Goal: Find specific page/section: Find specific page/section

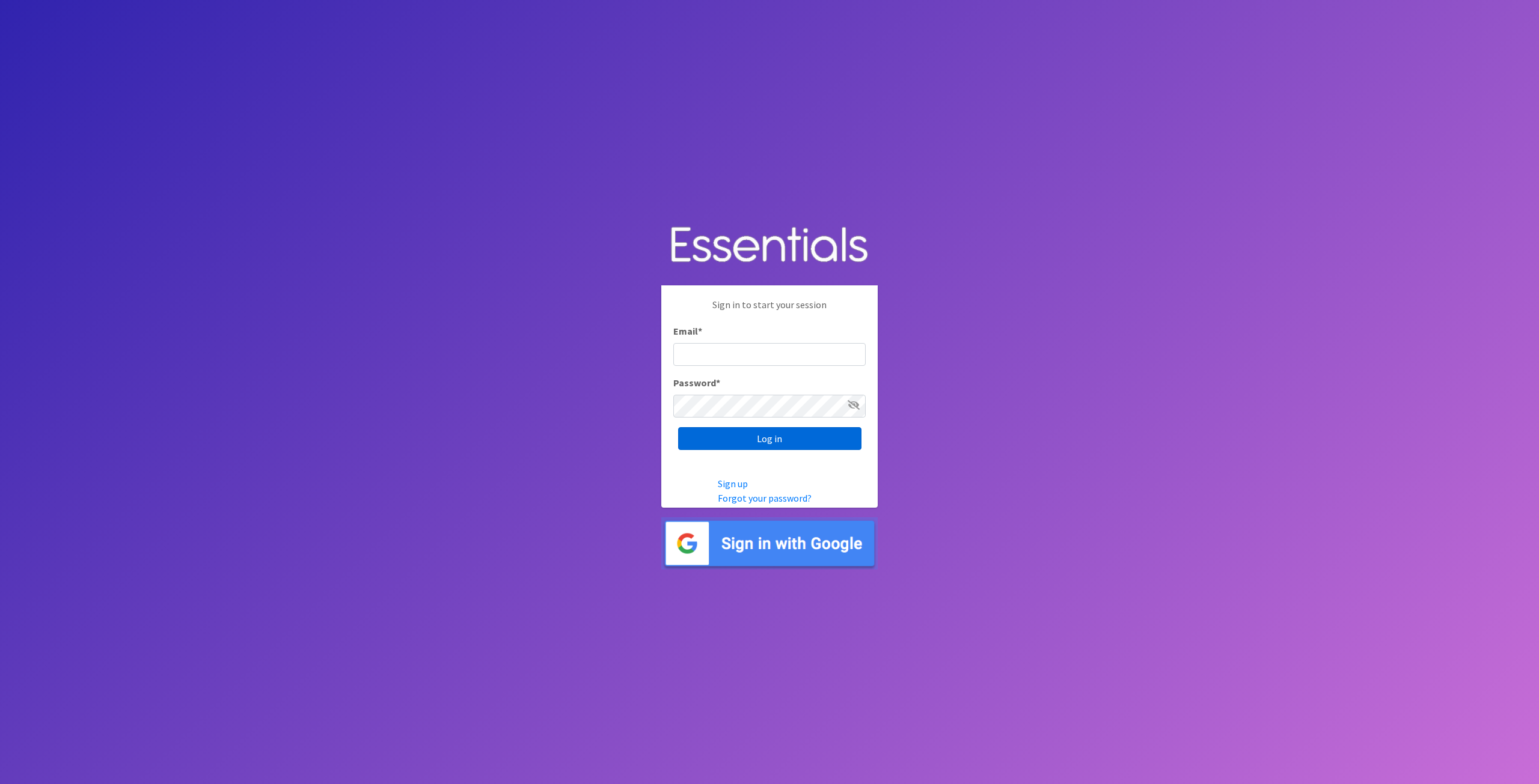
type input "[EMAIL_ADDRESS][DOMAIN_NAME]"
click at [738, 438] on input "Log in" at bounding box center [770, 438] width 184 height 23
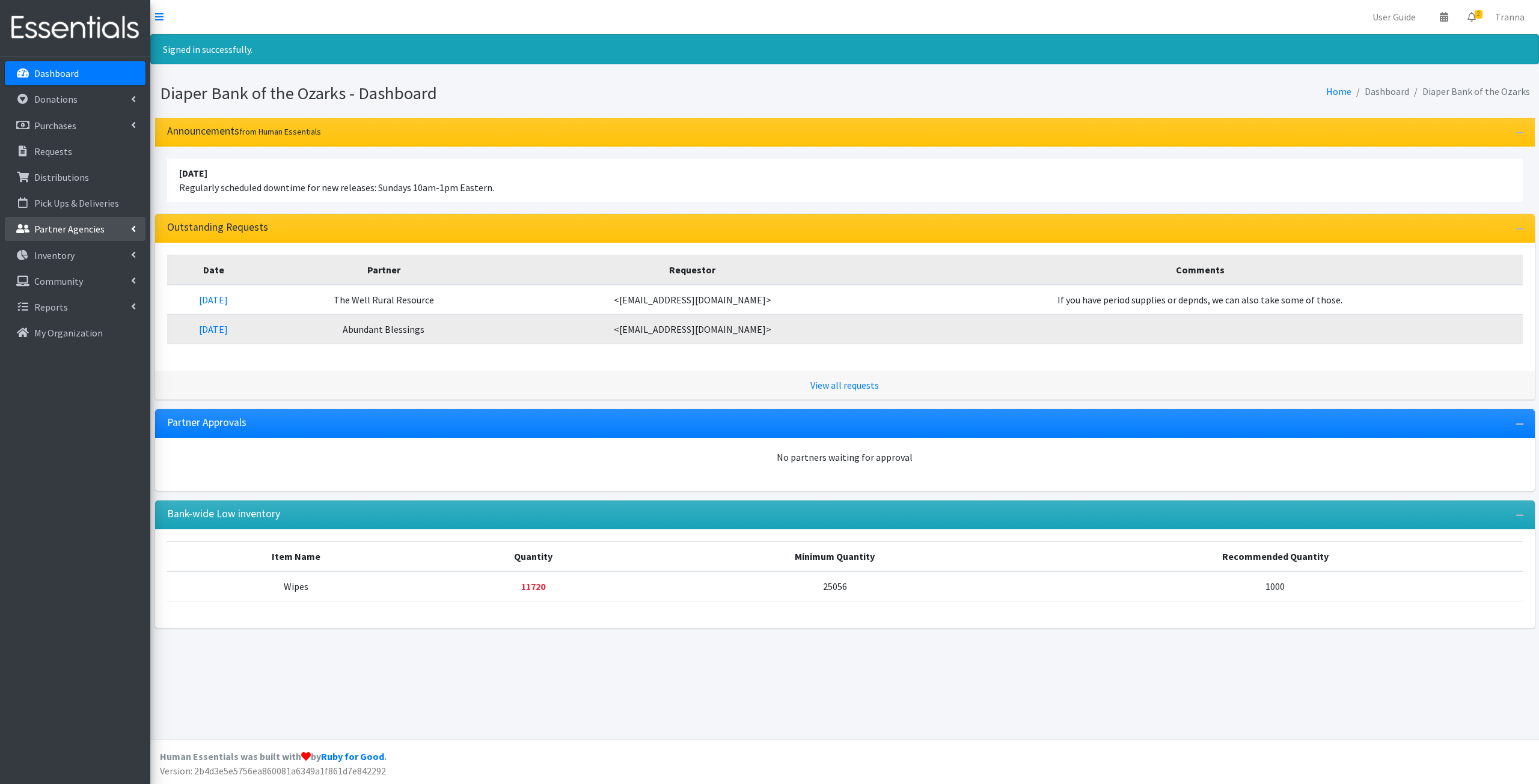
click at [72, 224] on p "Partner Agencies" at bounding box center [69, 229] width 70 height 12
click at [58, 250] on link "All Partners" at bounding box center [75, 255] width 141 height 24
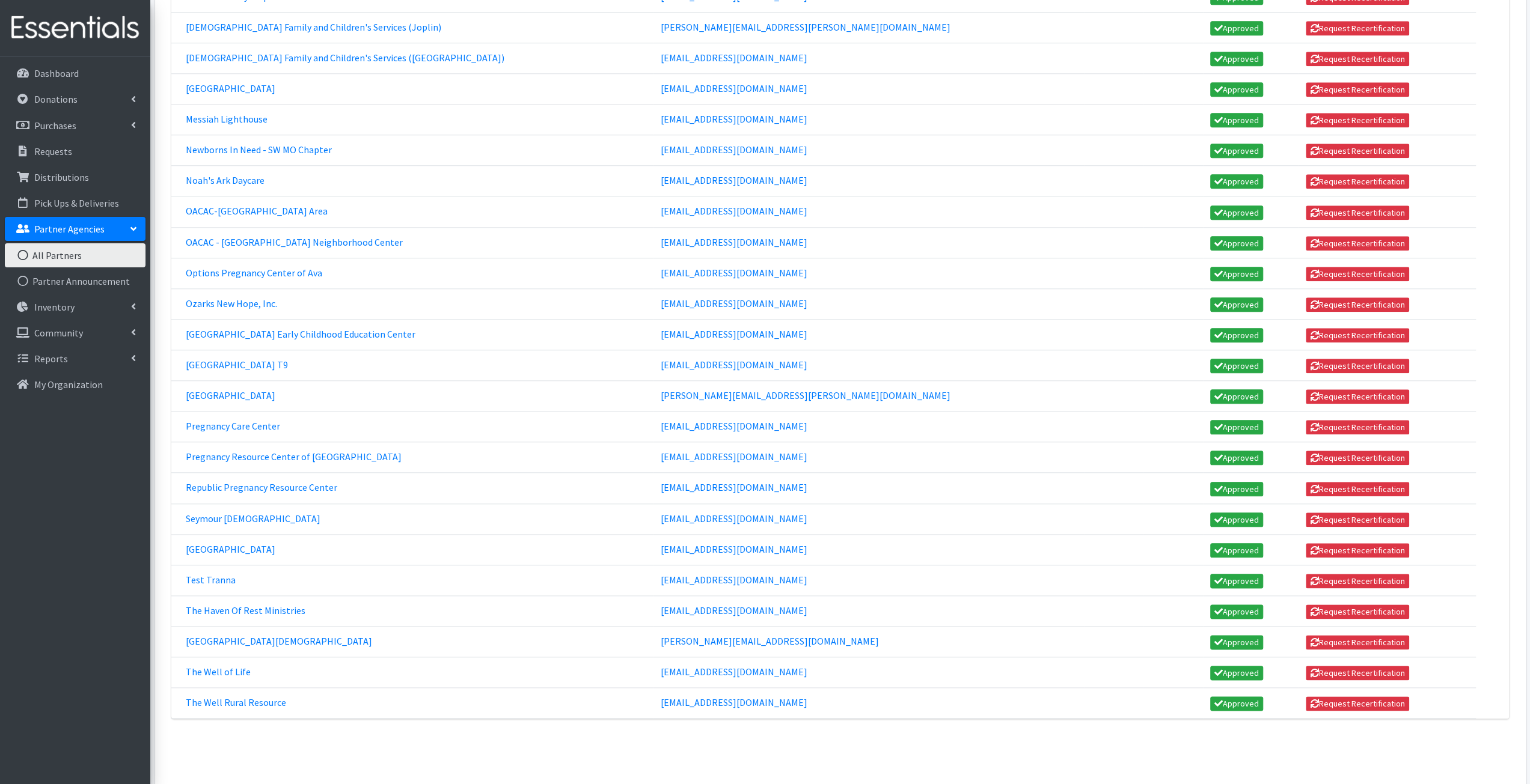
scroll to position [1139, 0]
click at [263, 420] on link "Pregnancy Care Center" at bounding box center [233, 425] width 94 height 12
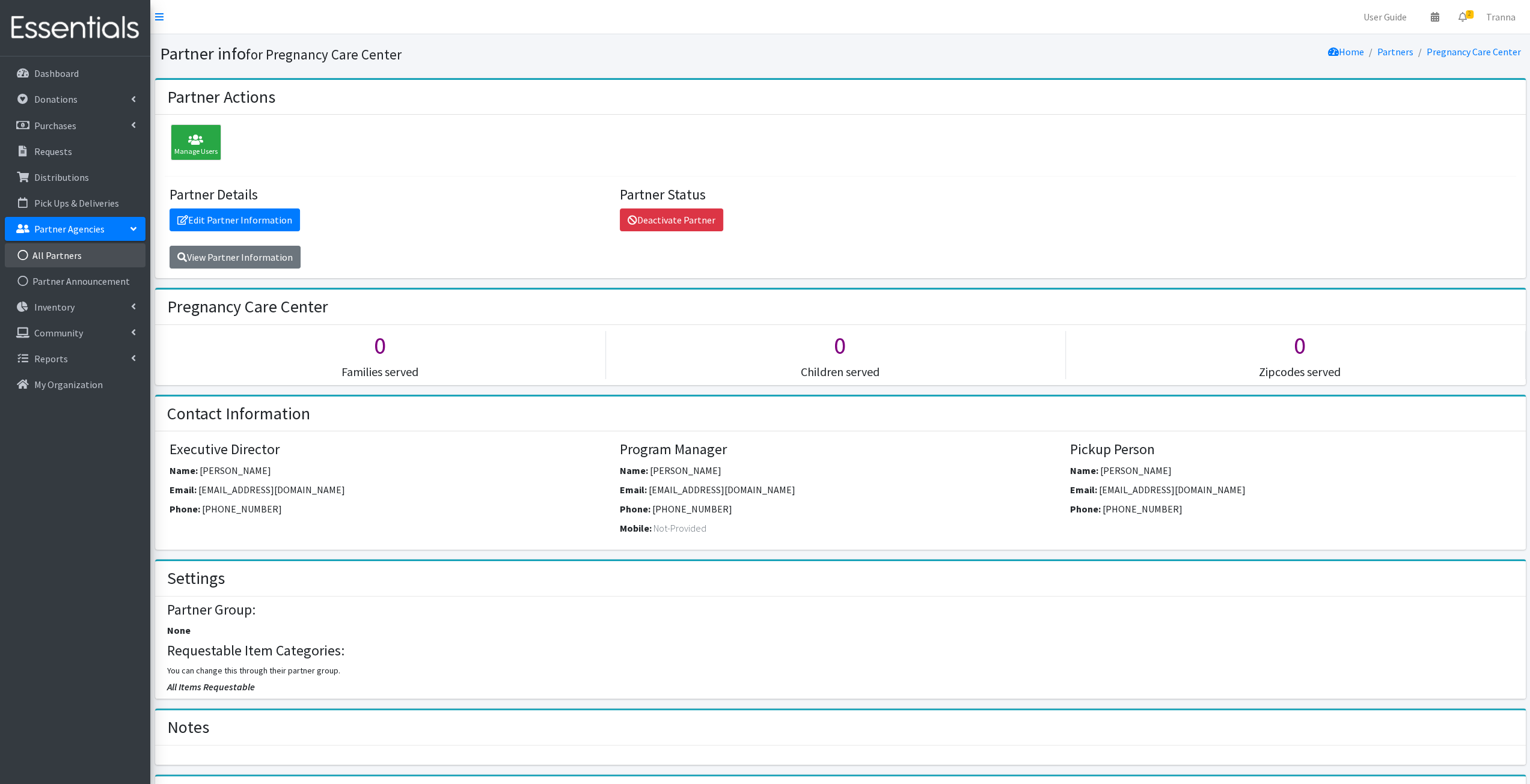
click at [36, 250] on link "All Partners" at bounding box center [75, 255] width 141 height 24
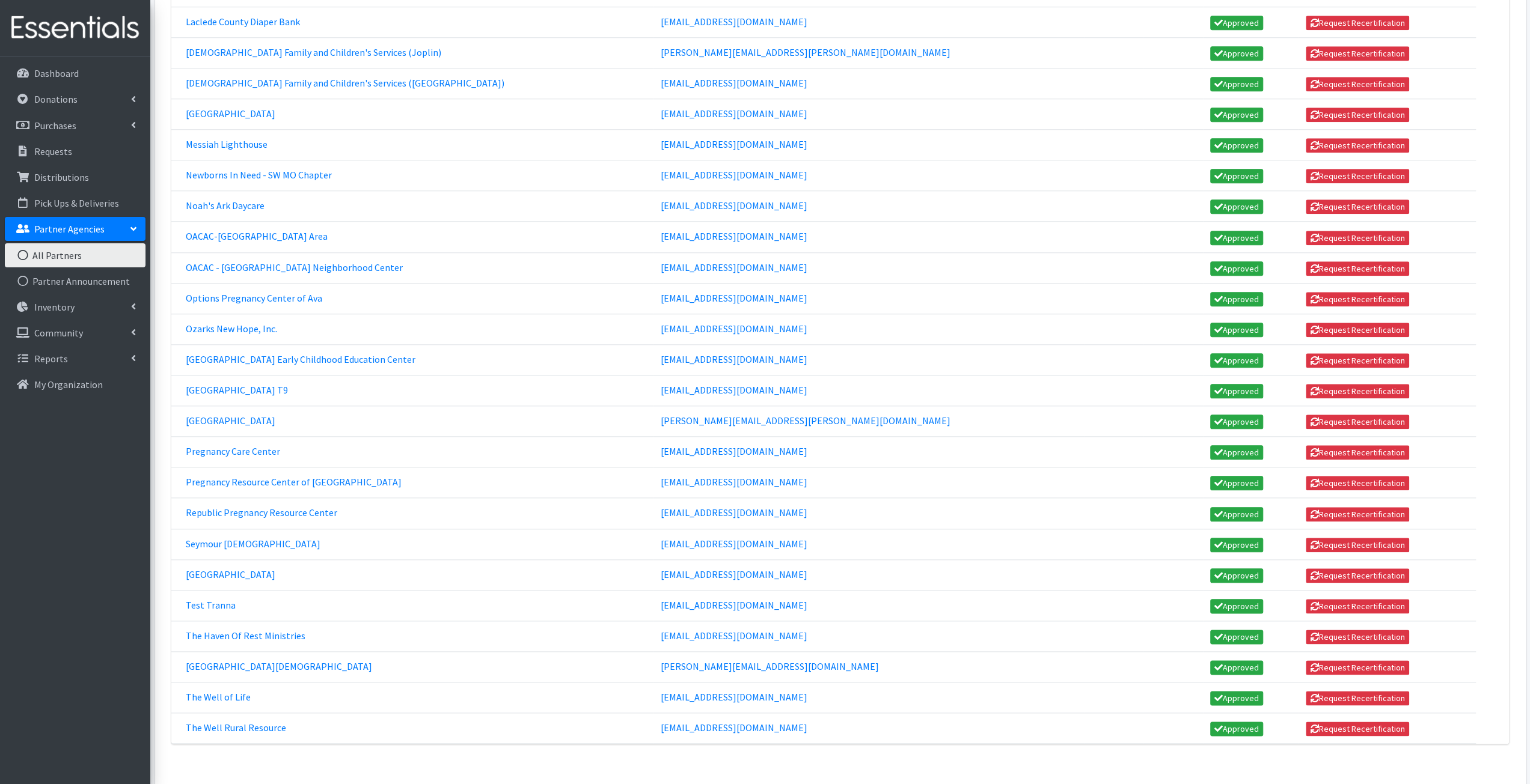
scroll to position [1054, 0]
